Goal: Task Accomplishment & Management: Manage account settings

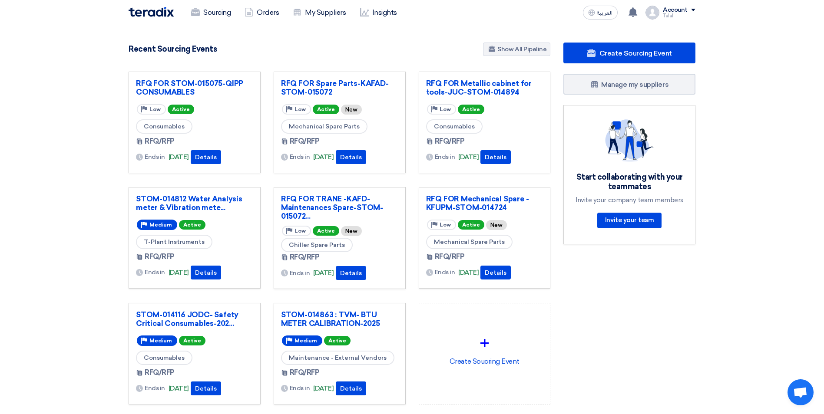
click at [175, 8] on div "Sourcing Orders My Suppliers Insights" at bounding box center [299, 12] width 340 height 19
click at [197, 14] on use at bounding box center [195, 12] width 9 height 8
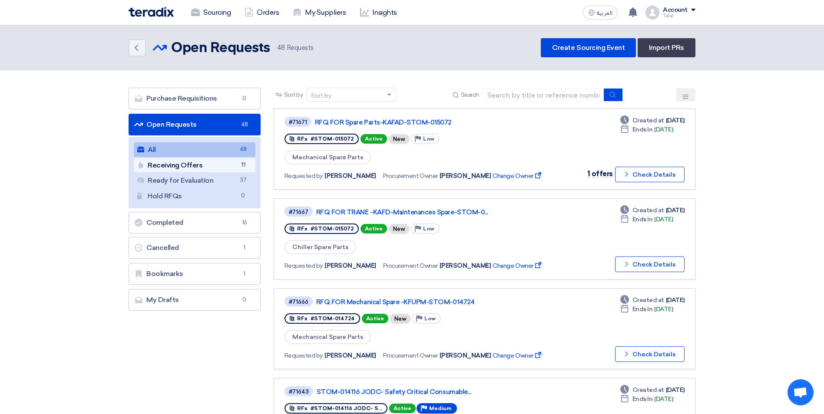
click at [205, 169] on link "Receiving Offers Receiving Offers 11" at bounding box center [195, 165] width 122 height 15
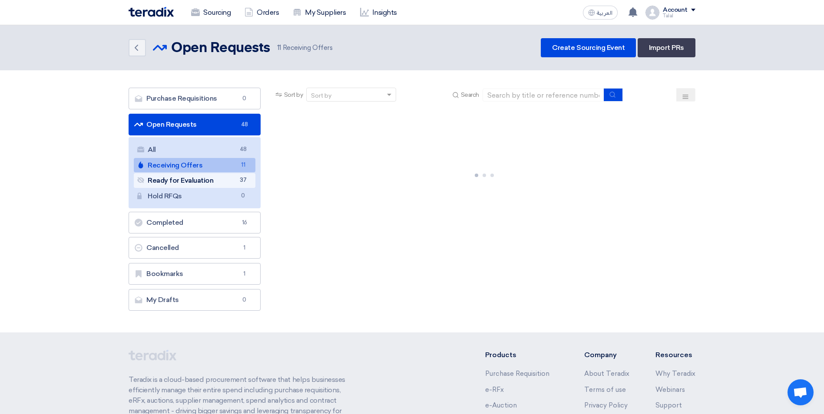
click at [185, 182] on link "Ready for Evaluation Ready for Evaluation 37" at bounding box center [195, 180] width 122 height 15
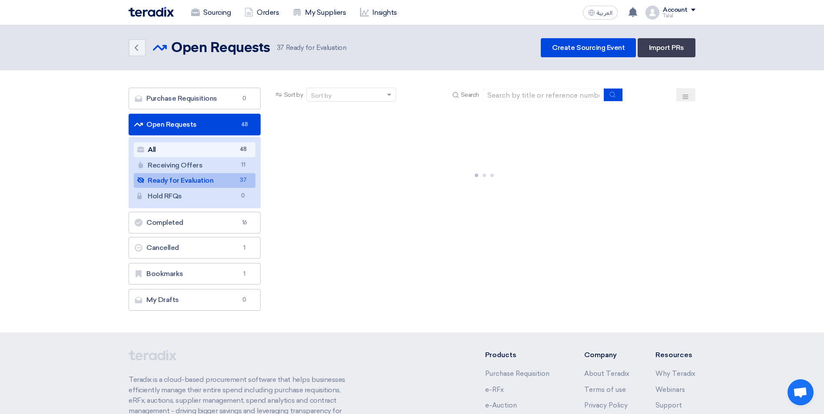
click at [219, 144] on link "All All 48" at bounding box center [195, 149] width 122 height 15
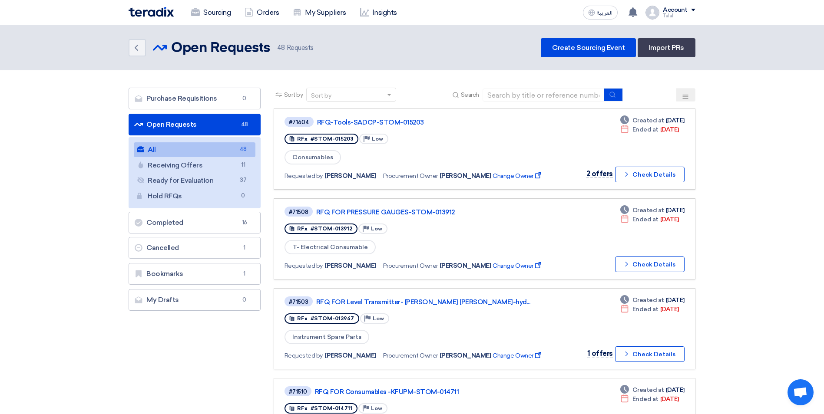
click at [220, 149] on link "All All 48" at bounding box center [195, 149] width 122 height 15
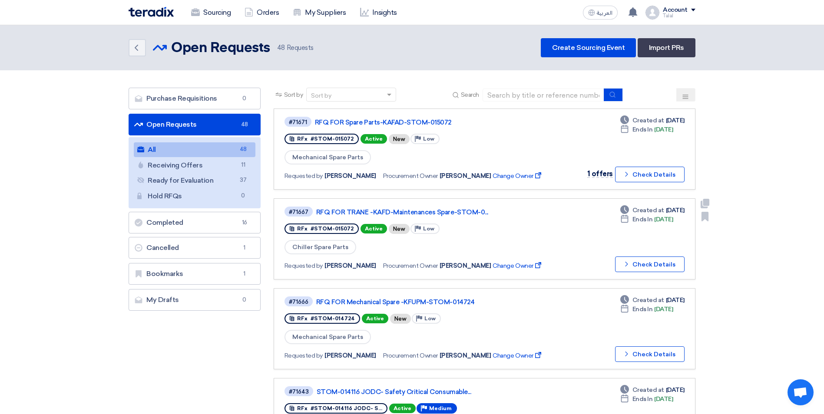
scroll to position [43, 0]
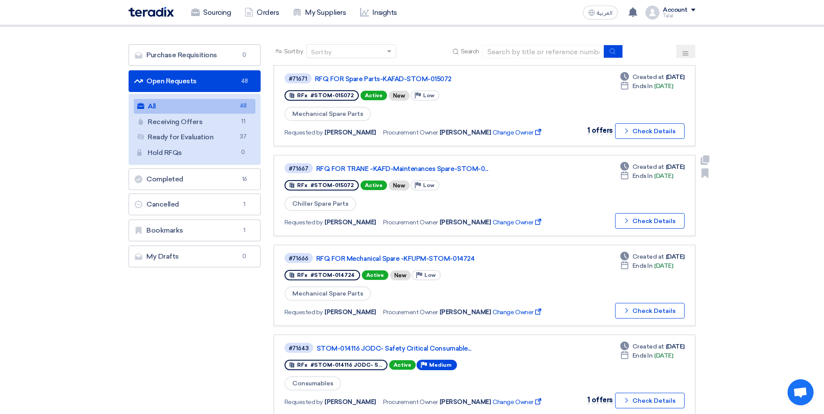
click at [555, 193] on div "#71667 RFQ FOR TRANE -KAFD-Maintenances Spare-STOM-0... RFx #STOM-015072 Active…" at bounding box center [484, 195] width 400 height 66
click at [664, 220] on button "Check details Check Details" at bounding box center [649, 221] width 69 height 16
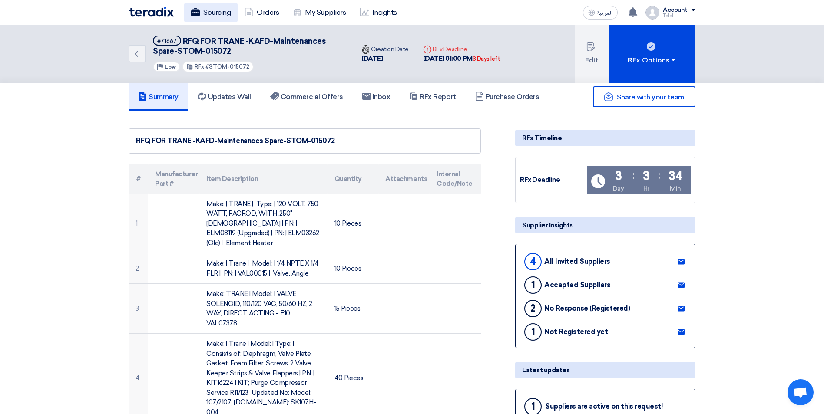
click at [216, 15] on link "Sourcing" at bounding box center [210, 12] width 53 height 19
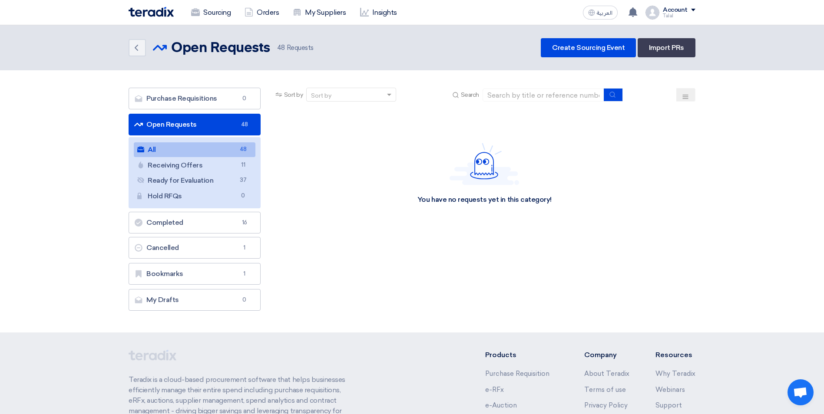
click at [215, 151] on link "All All 48" at bounding box center [195, 149] width 122 height 15
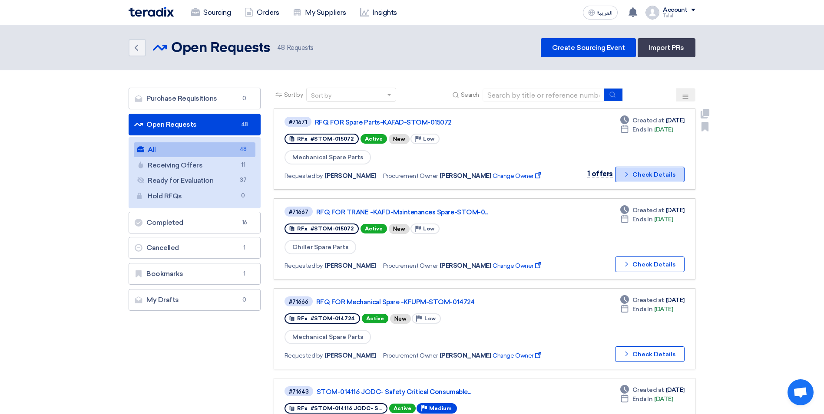
click at [646, 175] on button "Check details Check Details" at bounding box center [649, 175] width 69 height 16
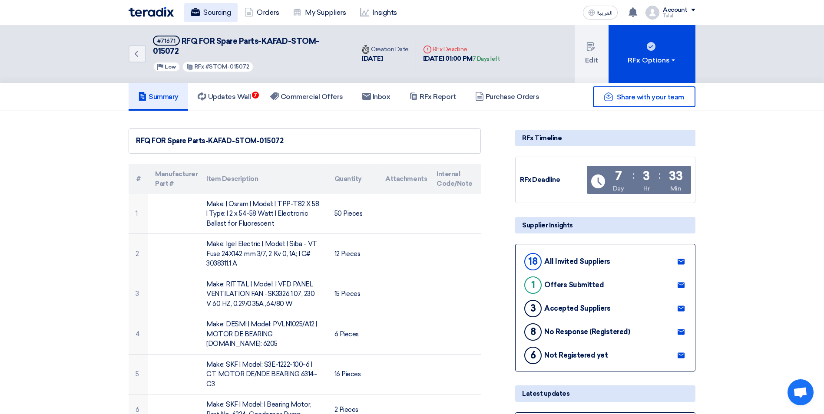
click at [215, 17] on link "Sourcing" at bounding box center [210, 12] width 53 height 19
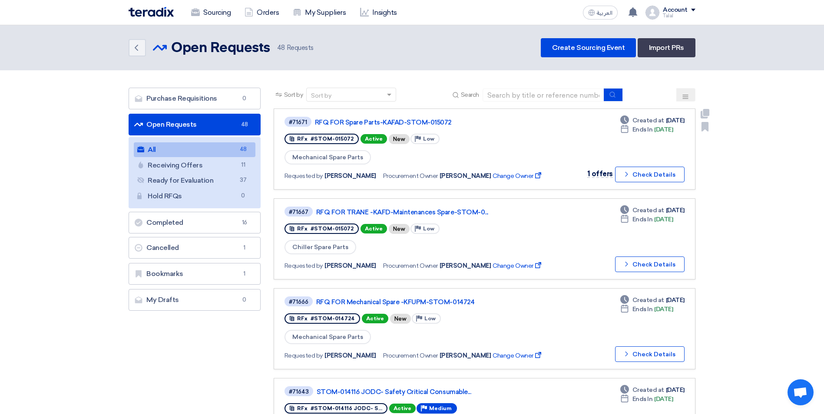
click at [526, 142] on div "RFx #STOM-015072 Active New Priority Low" at bounding box center [417, 139] width 267 height 14
click at [641, 177] on button "Check details Check Details" at bounding box center [649, 175] width 69 height 16
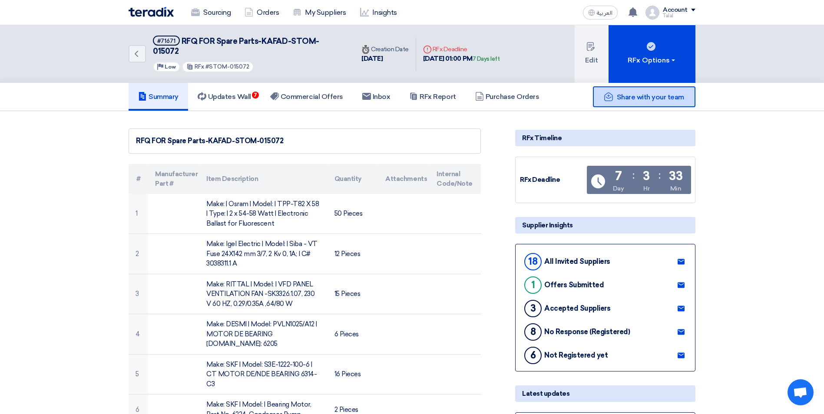
click at [658, 93] on span "Share with your team" at bounding box center [650, 97] width 67 height 8
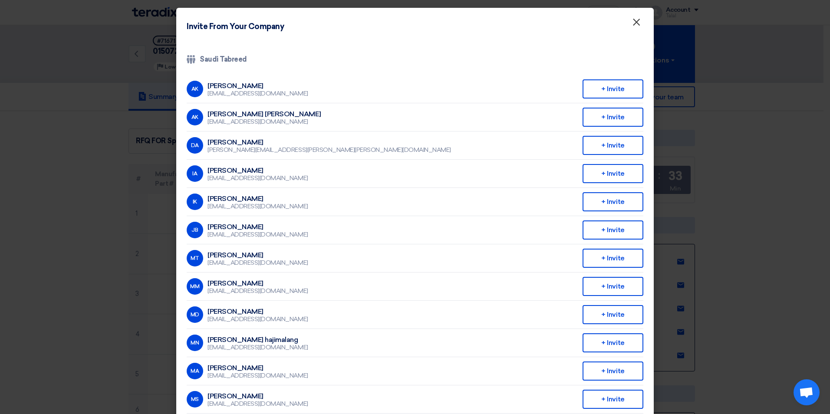
click at [632, 26] on span "×" at bounding box center [636, 24] width 9 height 17
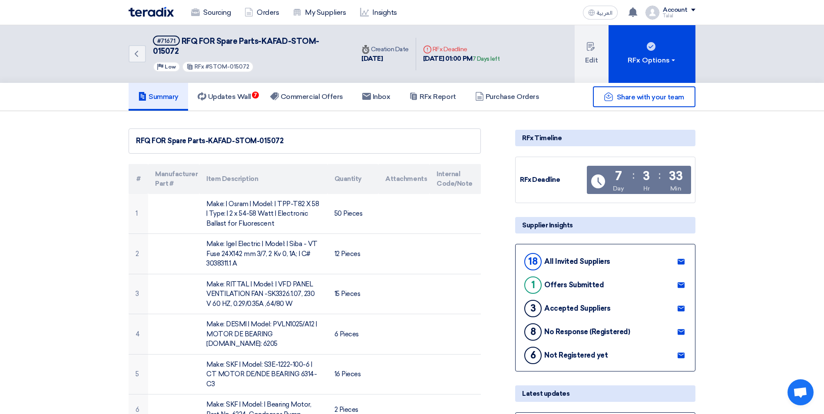
click at [800, 394] on span "Open chat" at bounding box center [800, 393] width 14 height 12
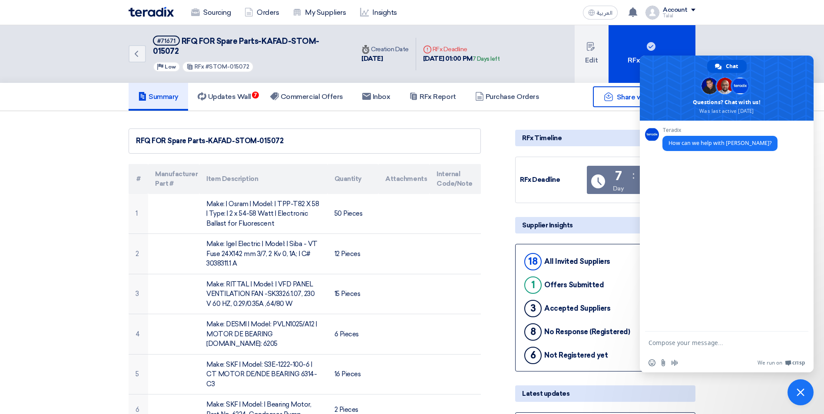
click at [778, 38] on div "Back #71671 RFQ FOR Spare Parts-KAFAD-STOM-015072 Priority Low RFx #STOM-015072…" at bounding box center [412, 54] width 824 height 58
click at [812, 392] on span "Close chat" at bounding box center [800, 393] width 26 height 26
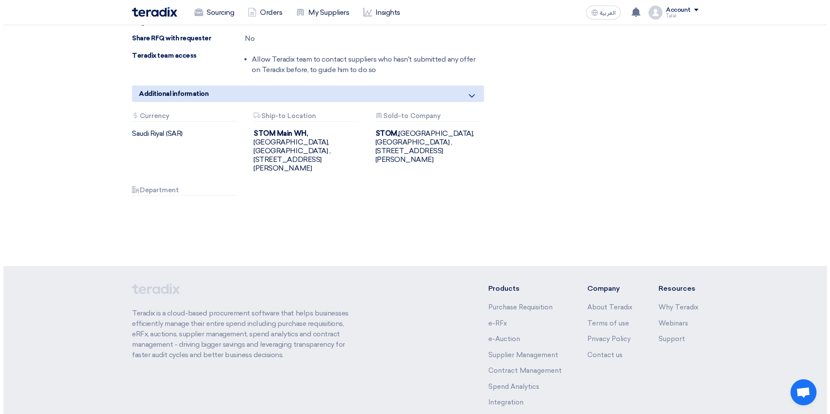
scroll to position [4818, 0]
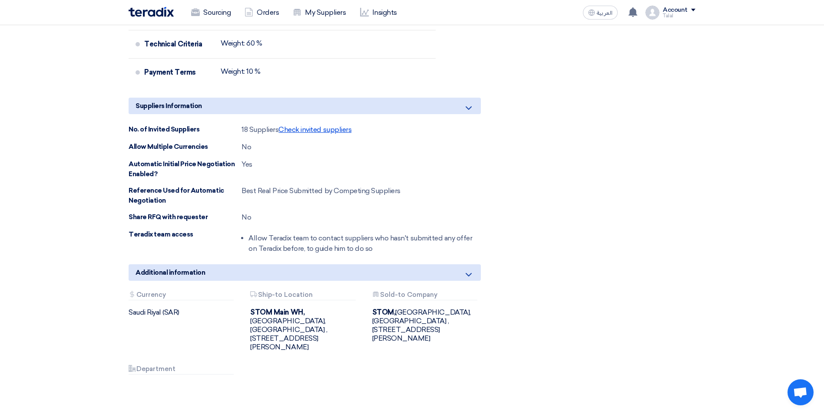
click at [342, 125] on span "Check invited suppliers" at bounding box center [314, 129] width 73 height 8
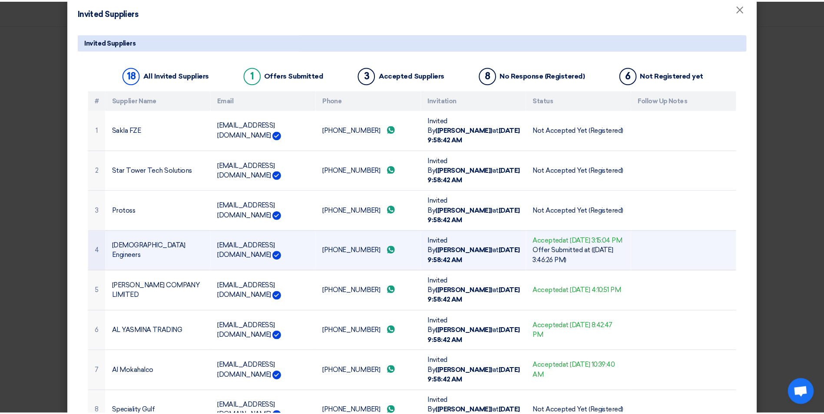
scroll to position [0, 0]
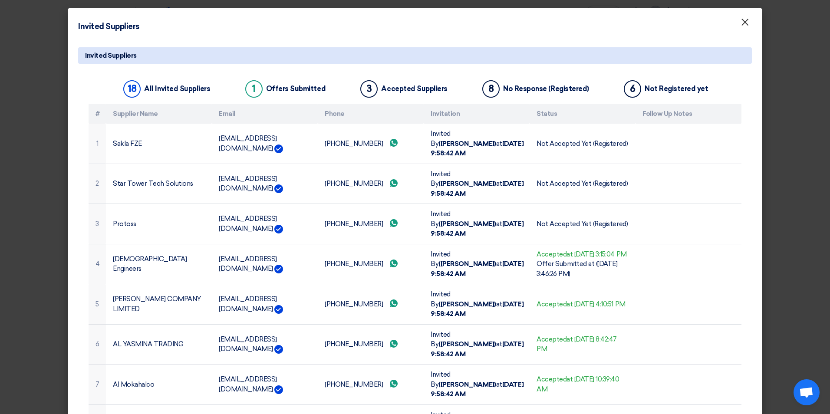
click at [744, 25] on span "×" at bounding box center [745, 24] width 9 height 17
